Goal: Task Accomplishment & Management: Manage account settings

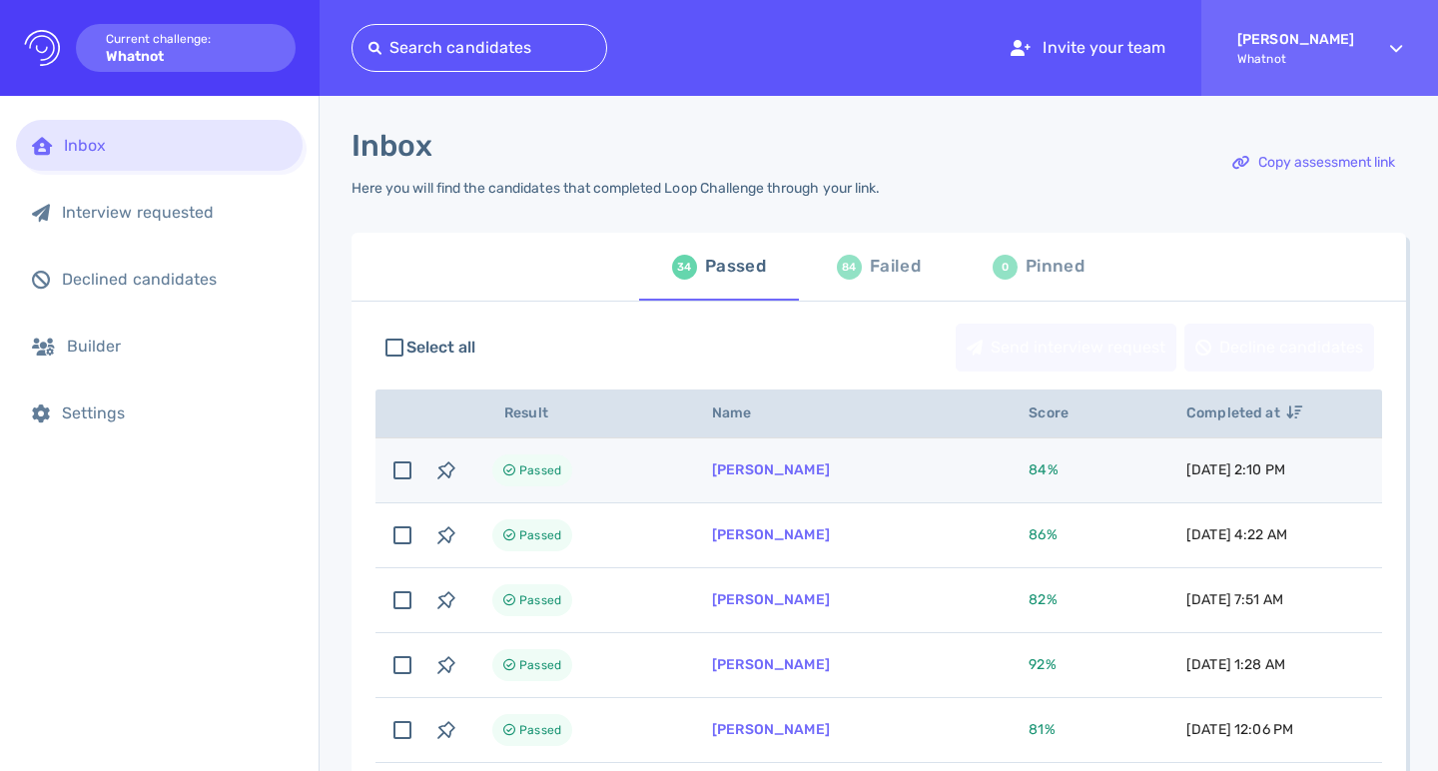
click at [860, 477] on td "[PERSON_NAME]" at bounding box center [846, 470] width 317 height 65
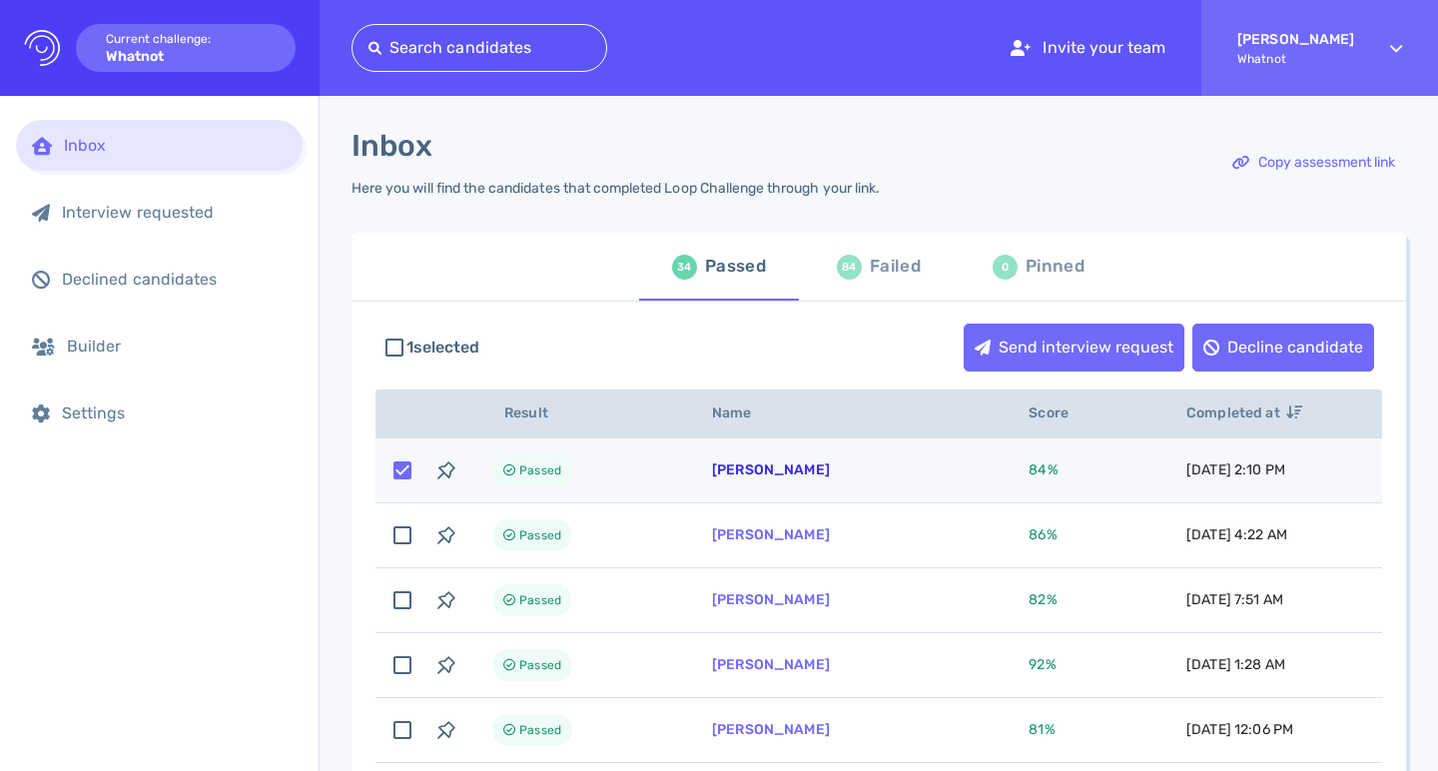
click at [806, 468] on link "[PERSON_NAME]" at bounding box center [771, 469] width 118 height 17
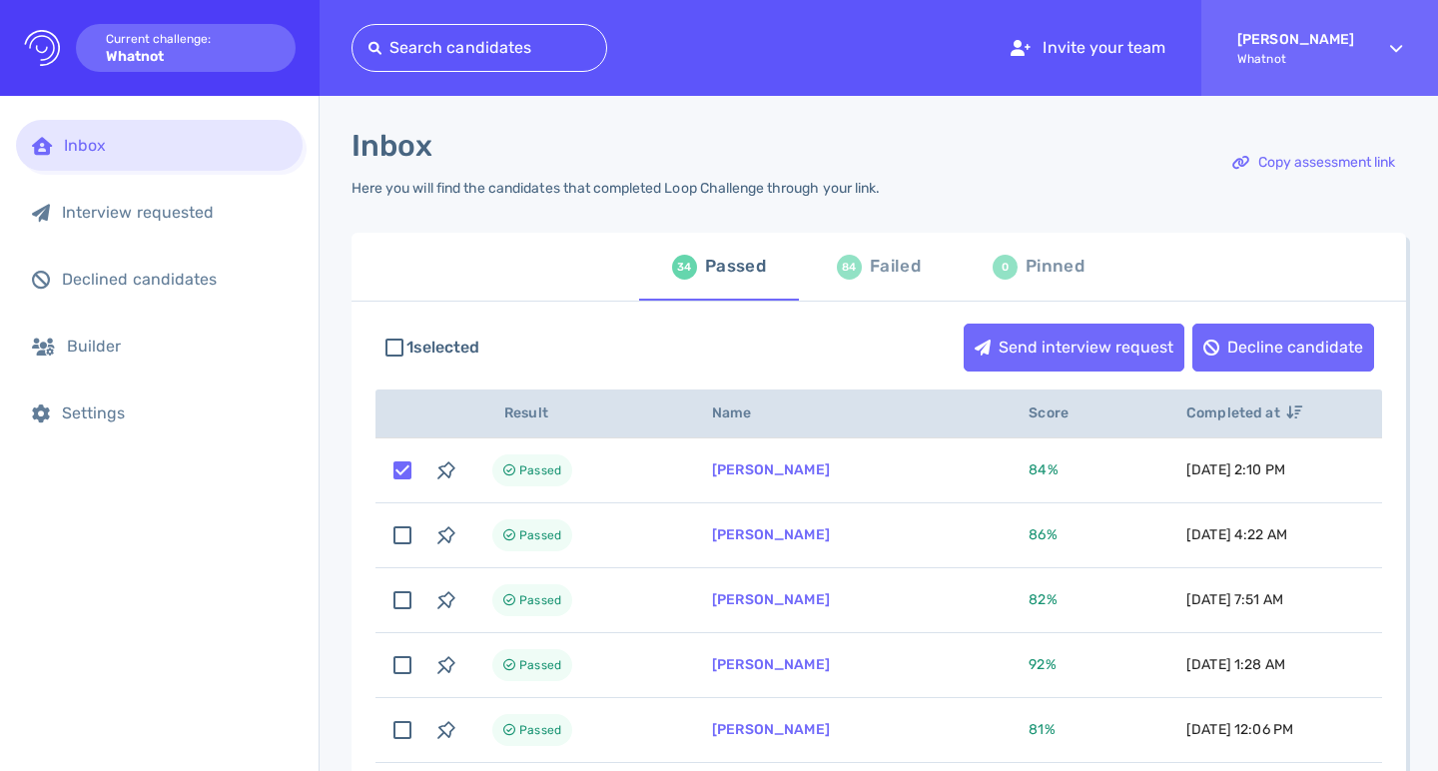
click at [853, 337] on div "1 selected Send interview request Decline candidate" at bounding box center [878, 348] width 1007 height 68
click at [880, 252] on div "84 Failed" at bounding box center [879, 267] width 84 height 56
checkbox input "false"
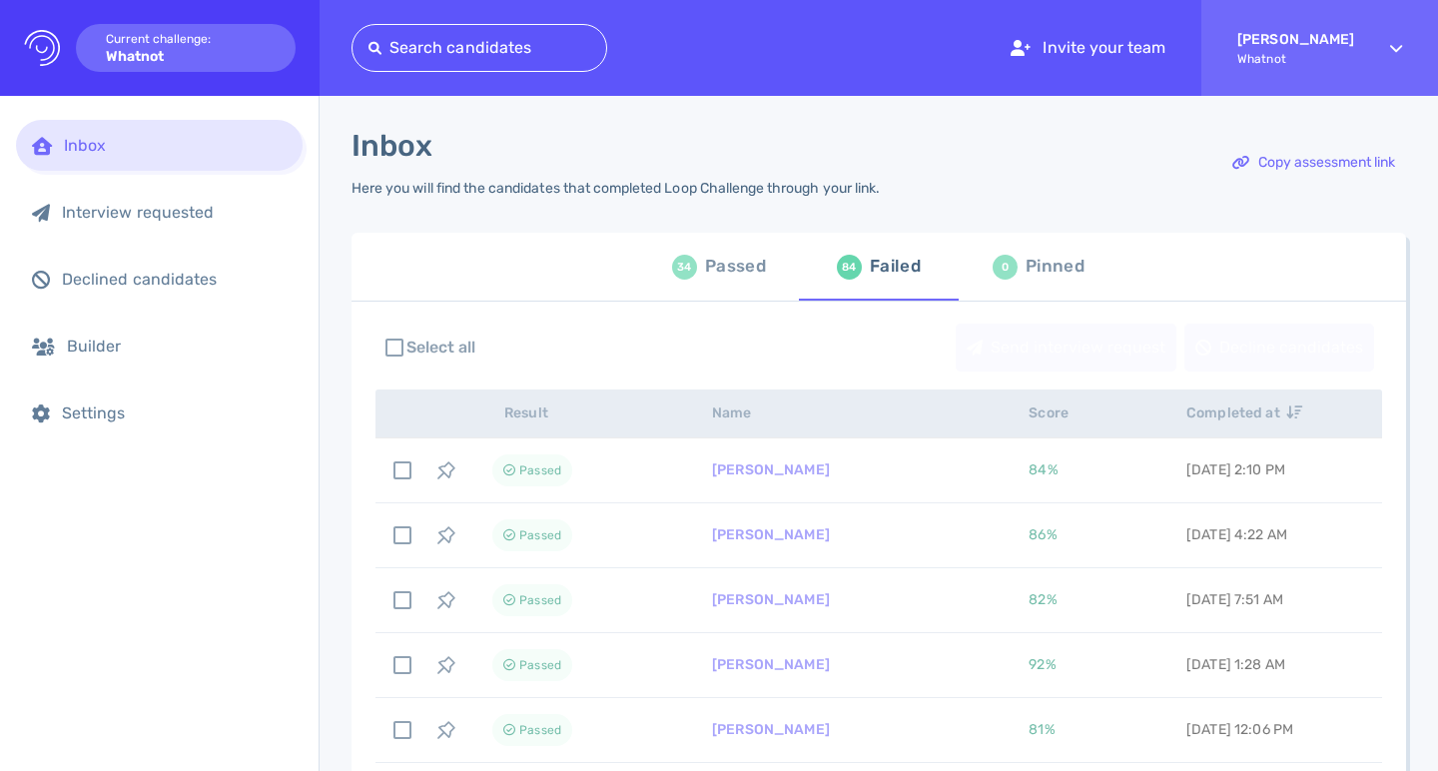
click at [705, 280] on div "Passed" at bounding box center [735, 267] width 61 height 30
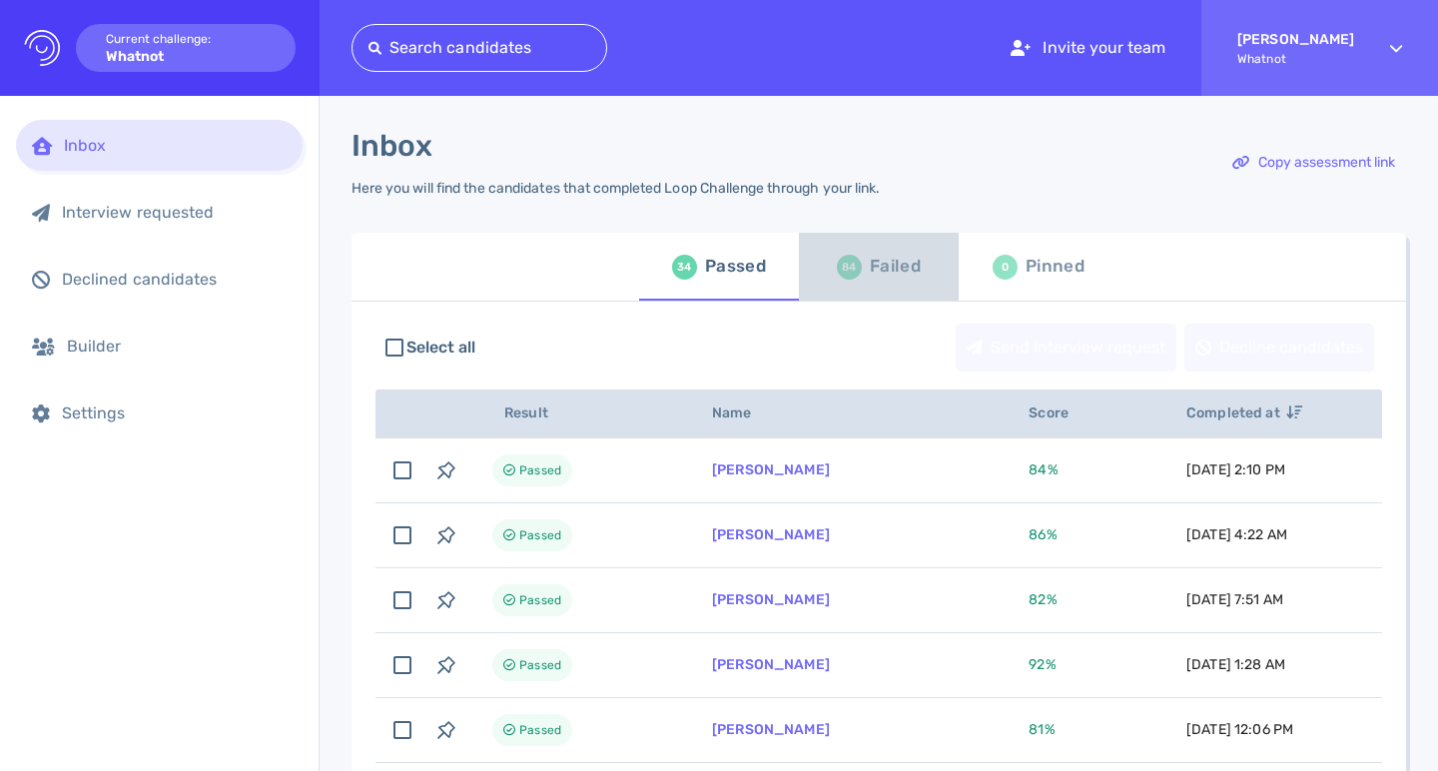
click at [857, 273] on div "84 Failed" at bounding box center [879, 267] width 84 height 56
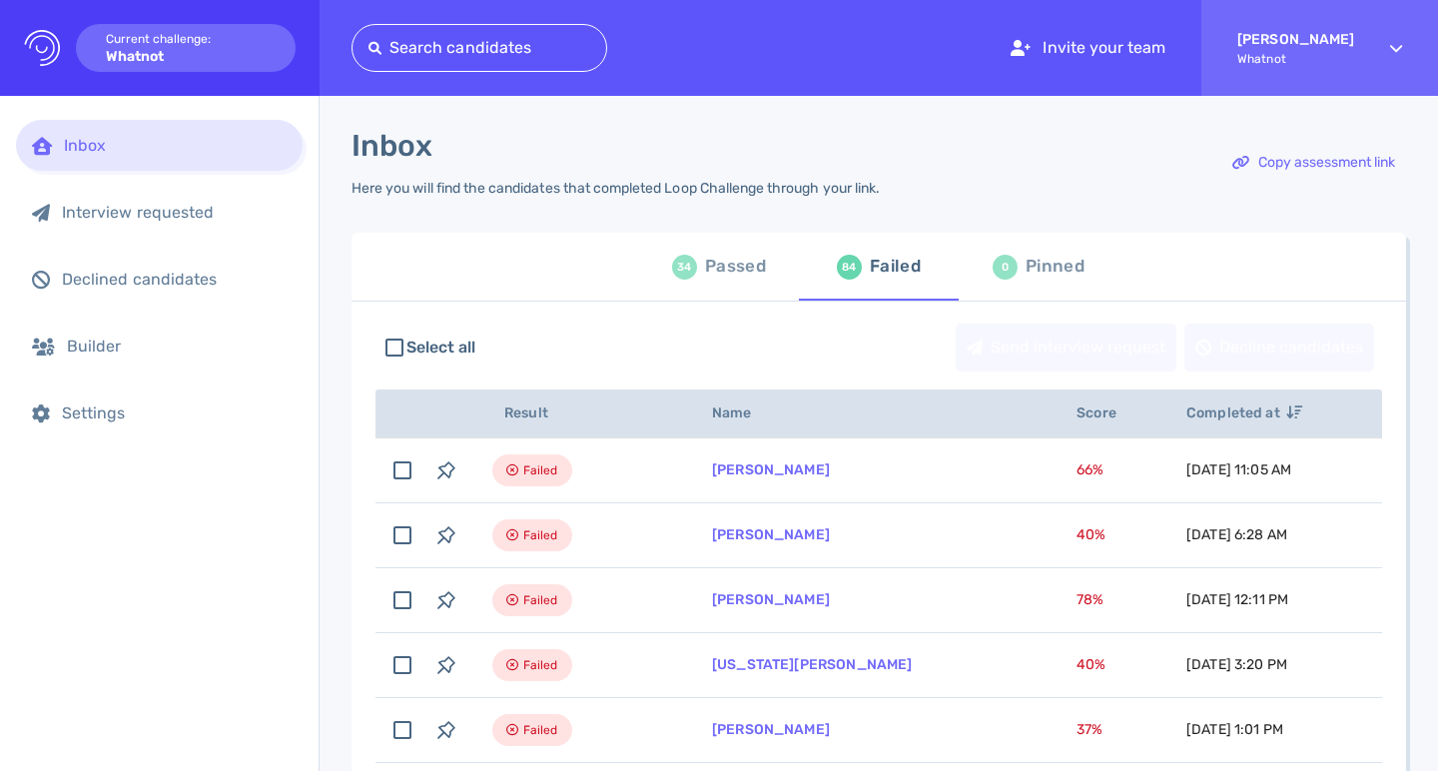
click at [672, 277] on div "34 Passed" at bounding box center [719, 267] width 94 height 56
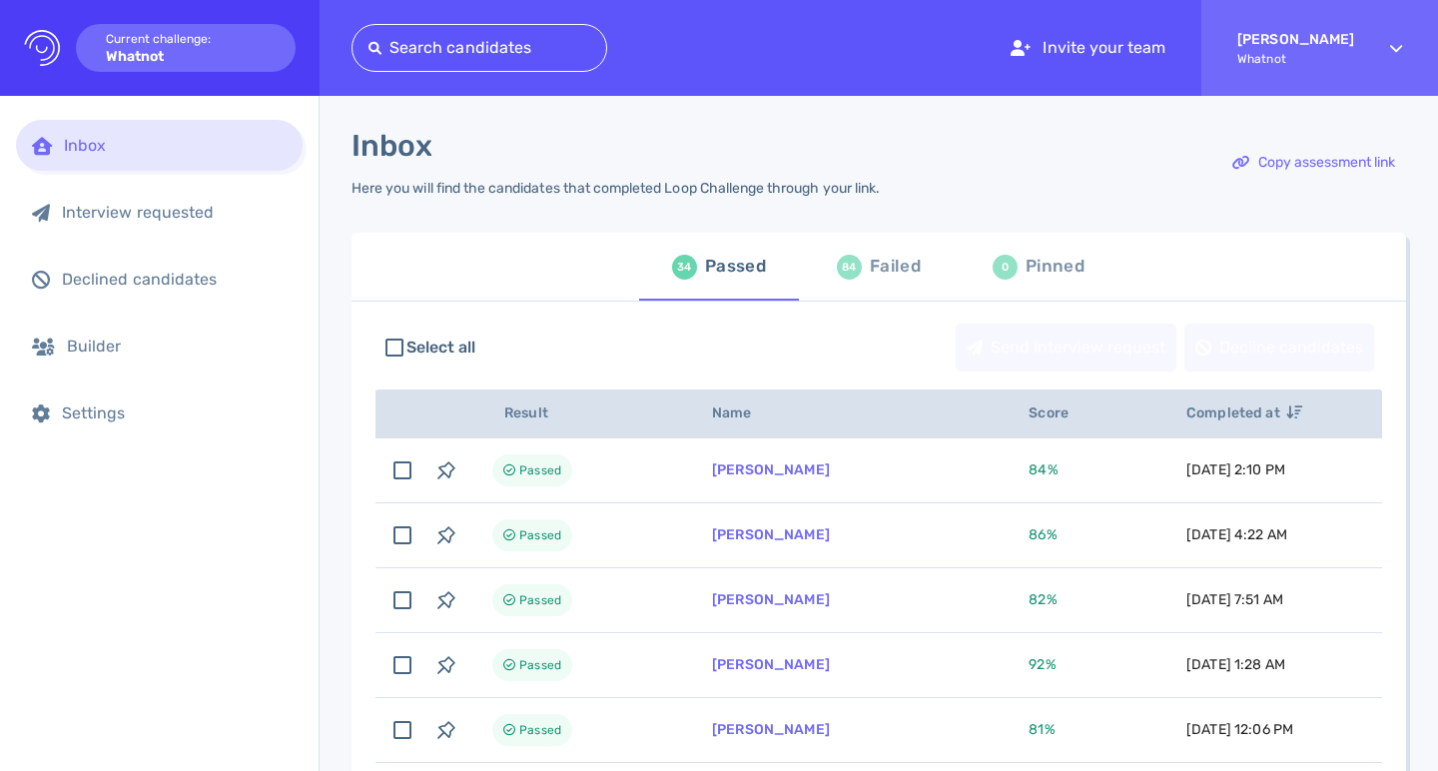
click at [999, 167] on div "Inbox Here you will find the candidates that completed Loop Challenge through y…" at bounding box center [879, 174] width 1055 height 93
click at [845, 281] on div "84 Failed" at bounding box center [879, 267] width 84 height 56
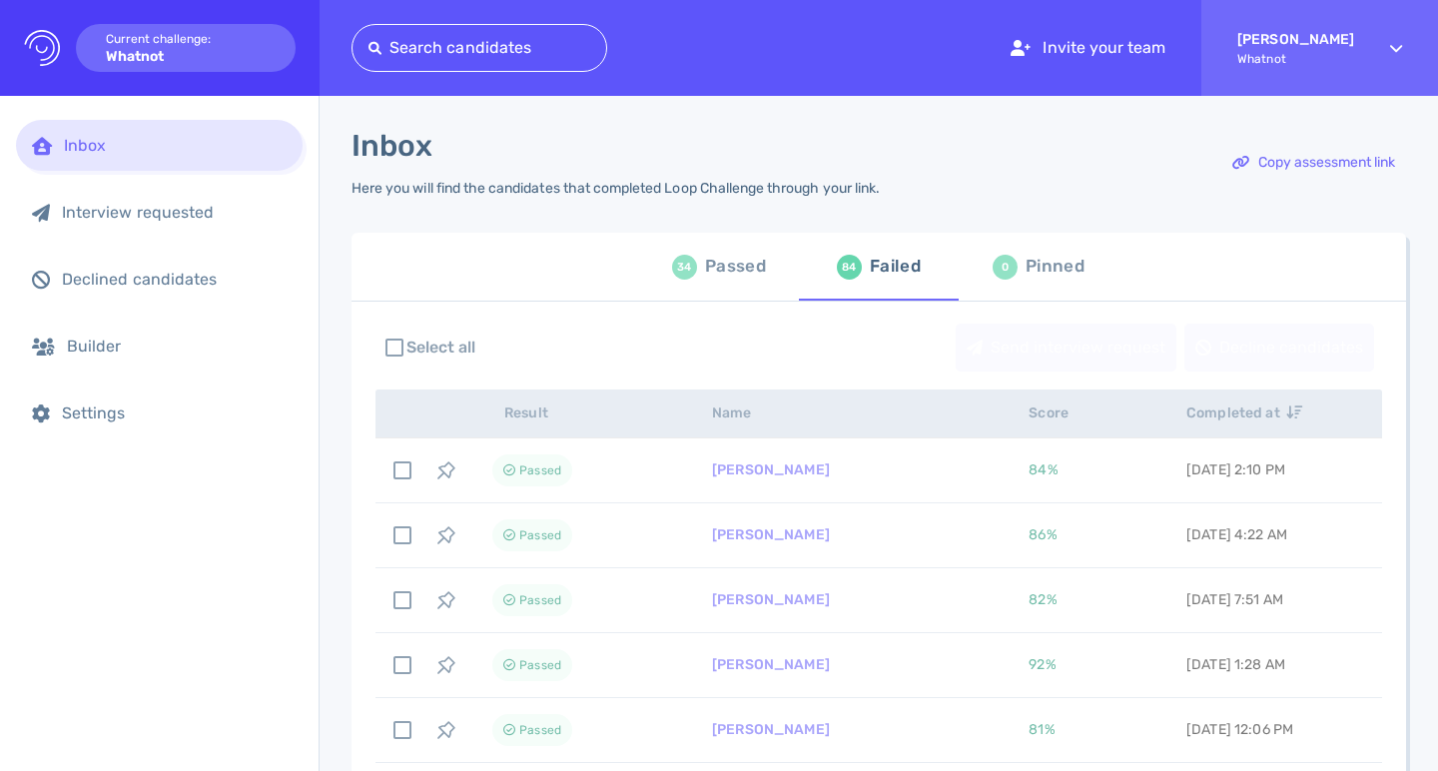
click at [706, 276] on div "Passed" at bounding box center [735, 267] width 61 height 30
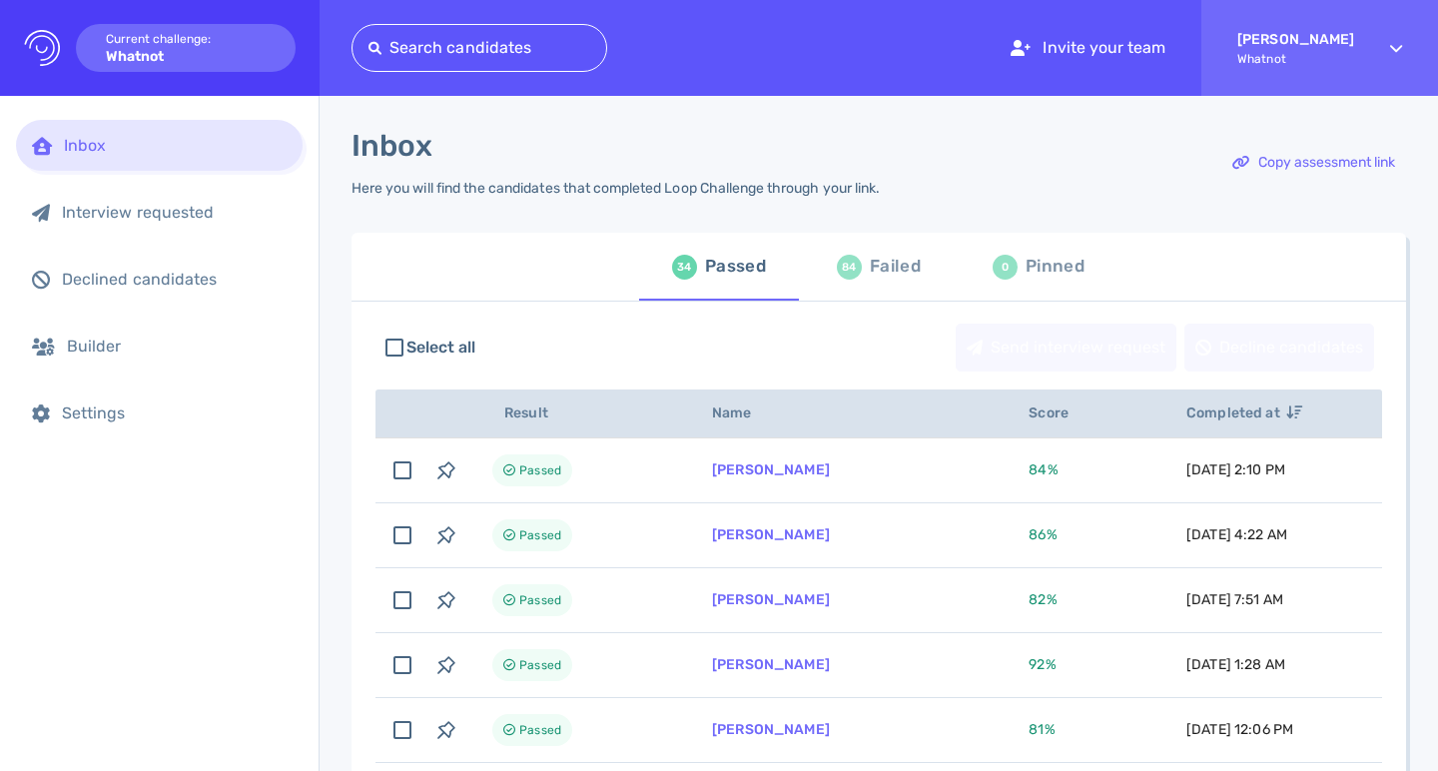
click at [629, 366] on div "Select all Send interview request Decline candidates" at bounding box center [878, 348] width 1007 height 68
